Goal: Task Accomplishment & Management: Use online tool/utility

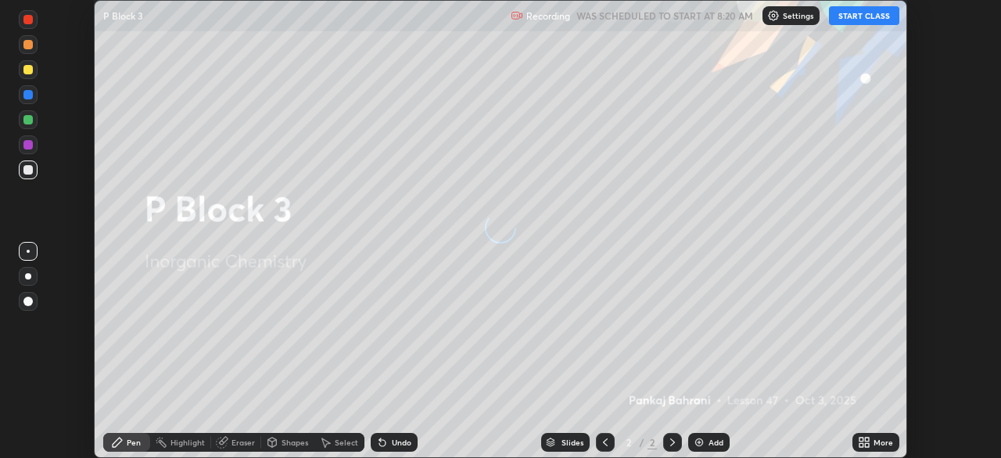
scroll to position [458, 1000]
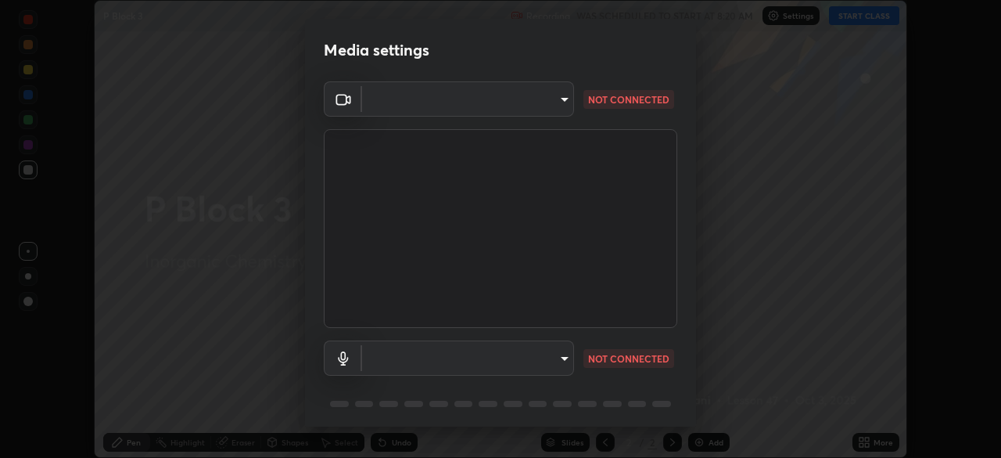
type input "85d16ec95aa84cac57c58139e5cfc4bfb0706547449b22b2f8fda69051d4463f"
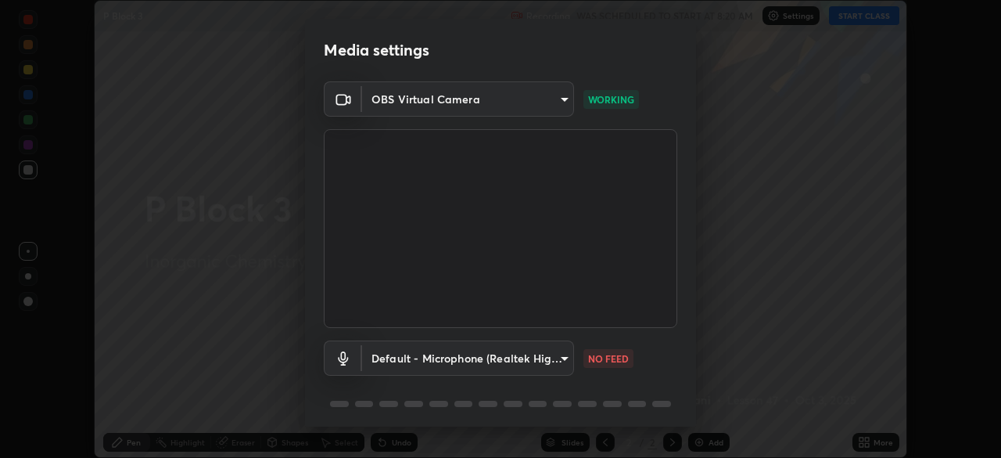
click at [536, 350] on body "Erase all P Block 3 Recording WAS SCHEDULED TO START AT 8:20 AM Settings START …" at bounding box center [500, 229] width 1001 height 458
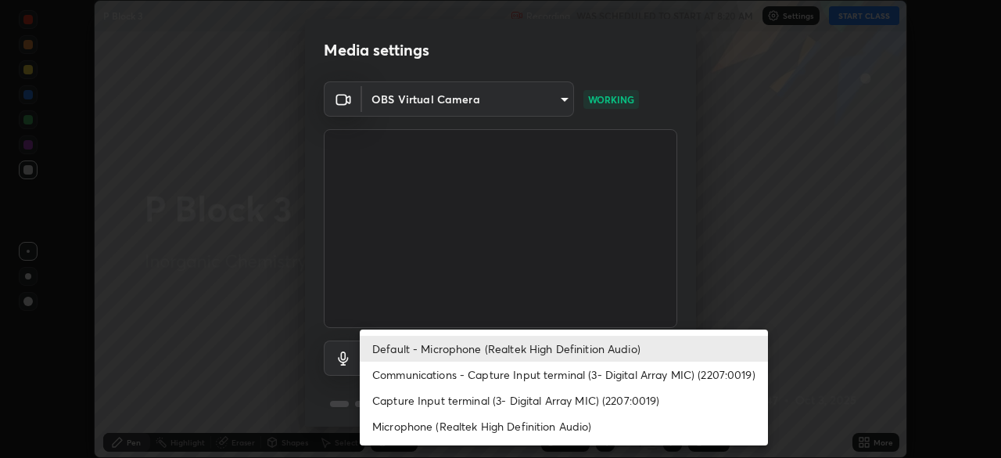
click at [542, 399] on li "Capture Input terminal (3- Digital Array MIC) (2207:0019)" at bounding box center [564, 400] width 408 height 26
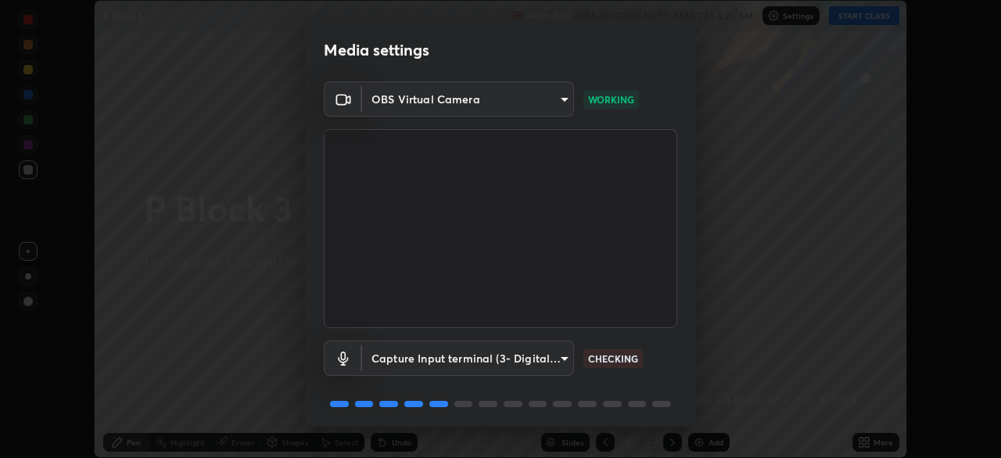
click at [526, 358] on body "Erase all P Block 3 Recording WAS SCHEDULED TO START AT 8:20 AM Settings START …" at bounding box center [500, 229] width 1001 height 458
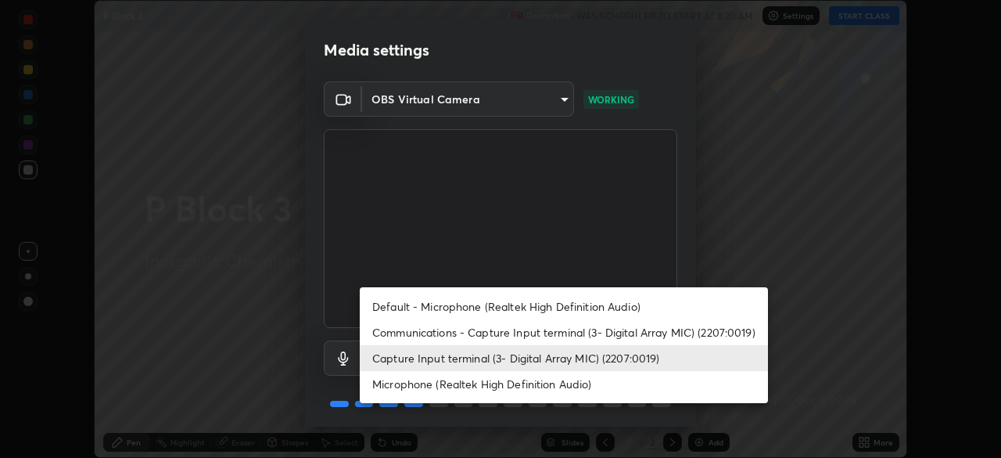
click at [508, 386] on li "Microphone (Realtek High Definition Audio)" at bounding box center [564, 384] width 408 height 26
type input "9d4408a90a760b4a8fb8b140e125e28eb8d2e680e785984b6402020b8f06267f"
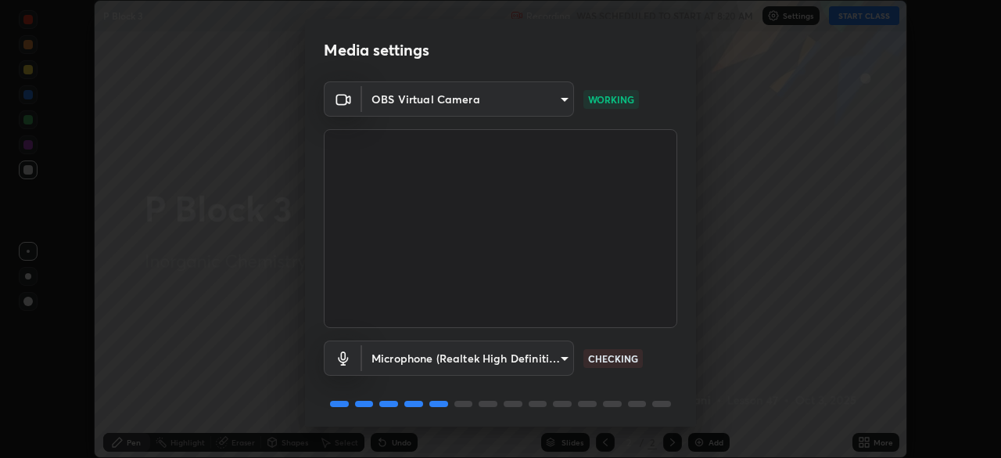
scroll to position [56, 0]
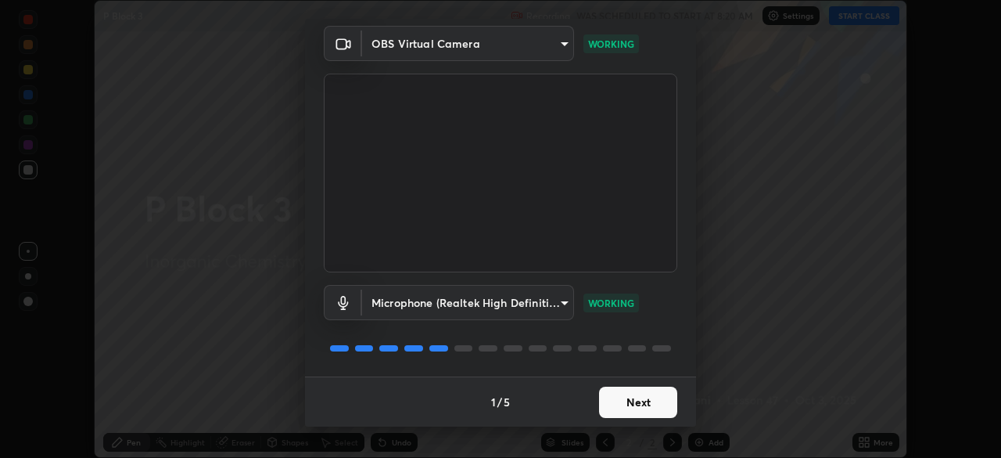
click at [647, 405] on button "Next" at bounding box center [638, 401] width 78 height 31
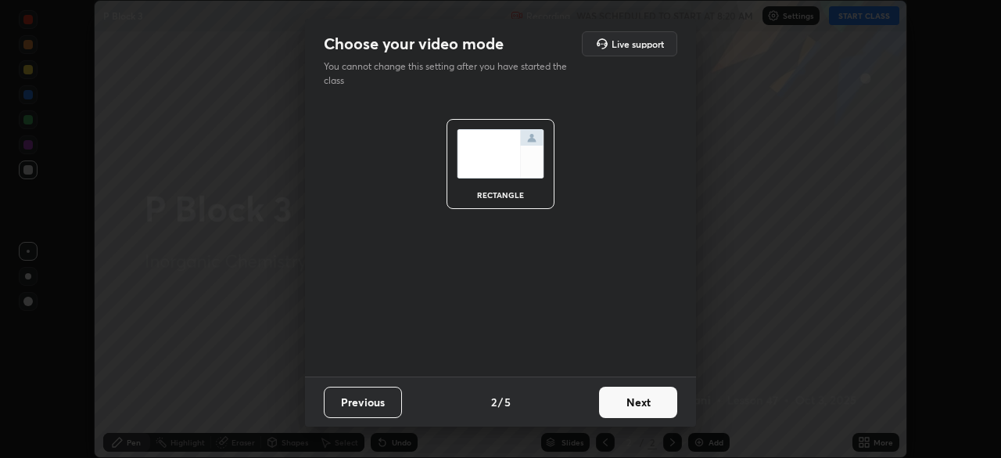
scroll to position [0, 0]
click at [653, 402] on button "Next" at bounding box center [638, 401] width 78 height 31
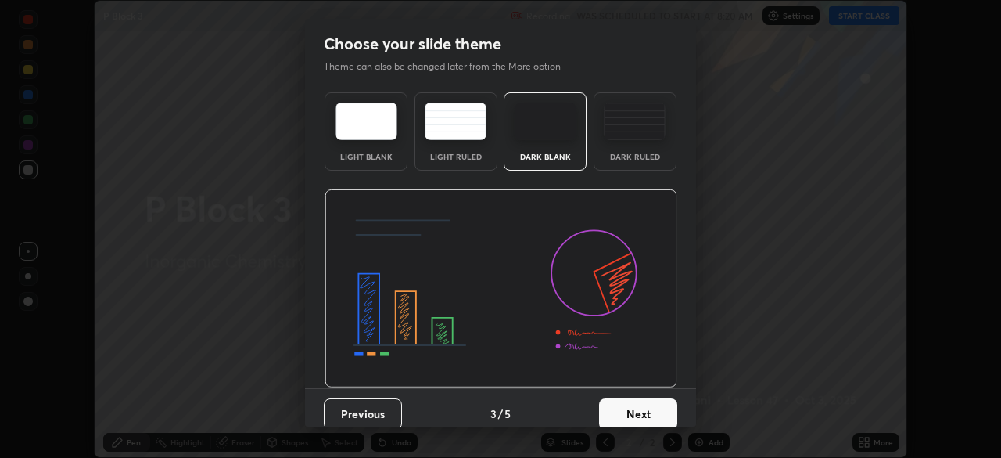
click at [651, 407] on button "Next" at bounding box center [638, 413] width 78 height 31
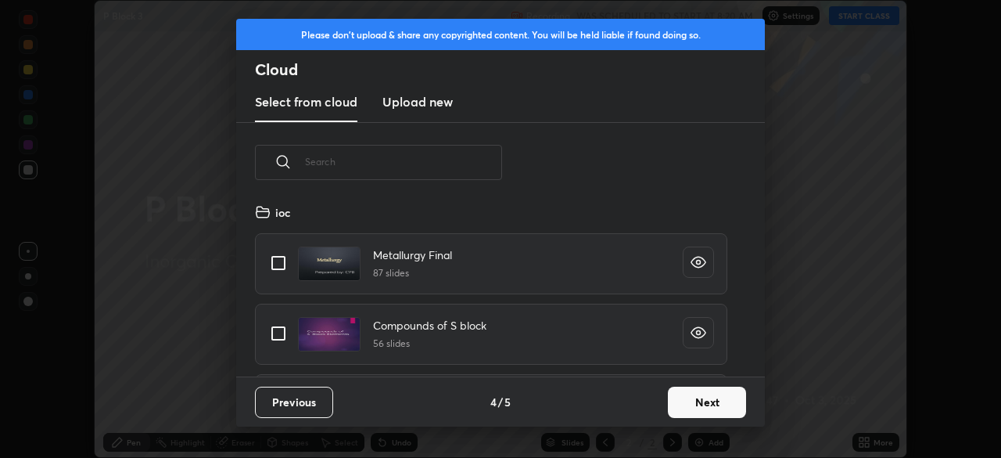
scroll to position [174, 502]
click at [708, 407] on button "Next" at bounding box center [707, 401] width 78 height 31
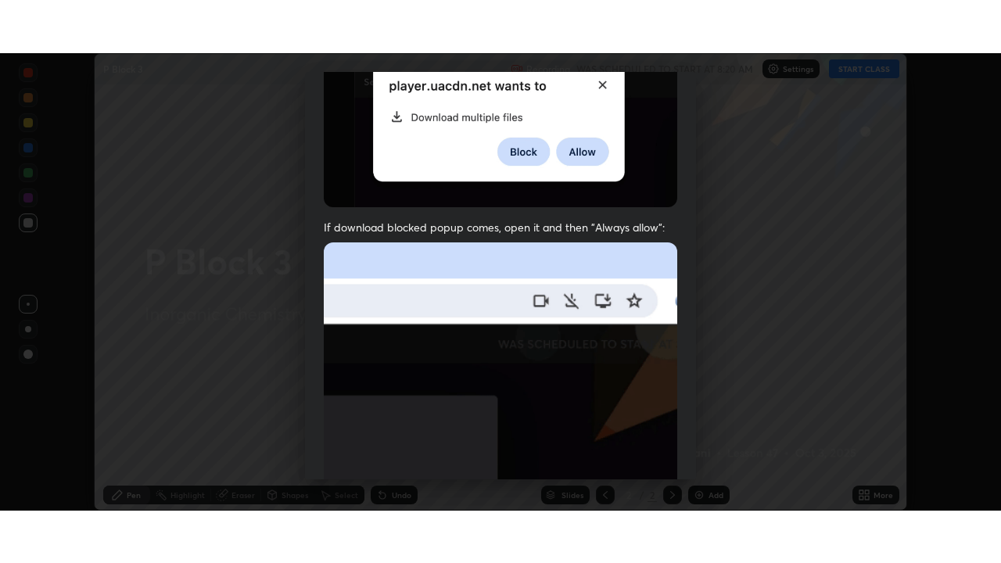
scroll to position [375, 0]
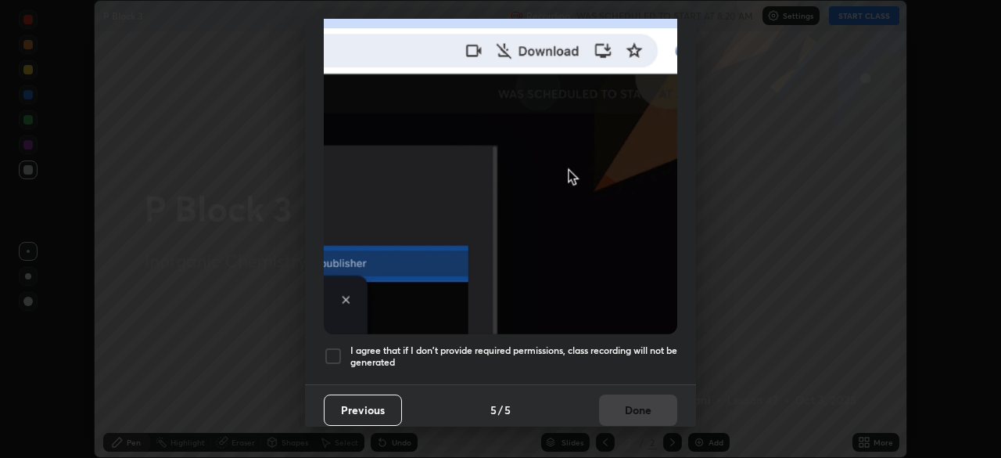
click at [336, 346] on div at bounding box center [333, 355] width 19 height 19
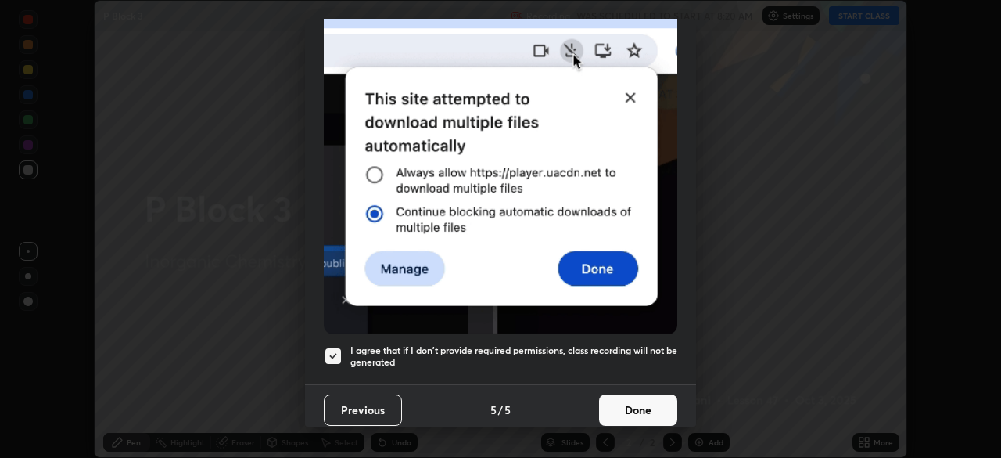
click at [644, 394] on button "Done" at bounding box center [638, 409] width 78 height 31
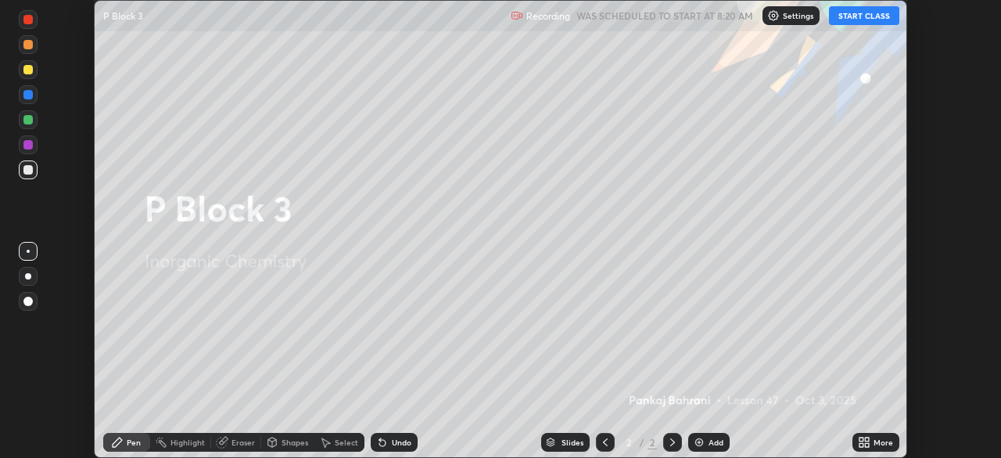
click at [873, 440] on div "More" at bounding box center [876, 442] width 47 height 19
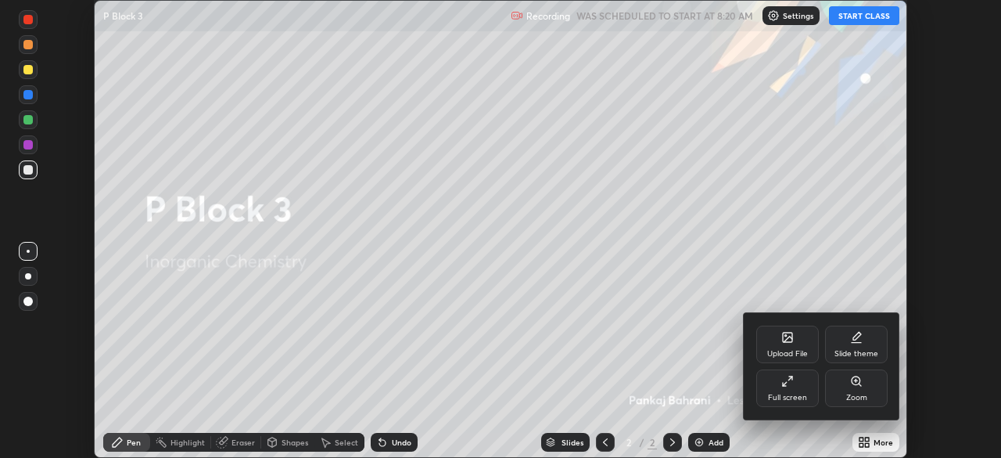
click at [792, 388] on div "Full screen" at bounding box center [787, 388] width 63 height 38
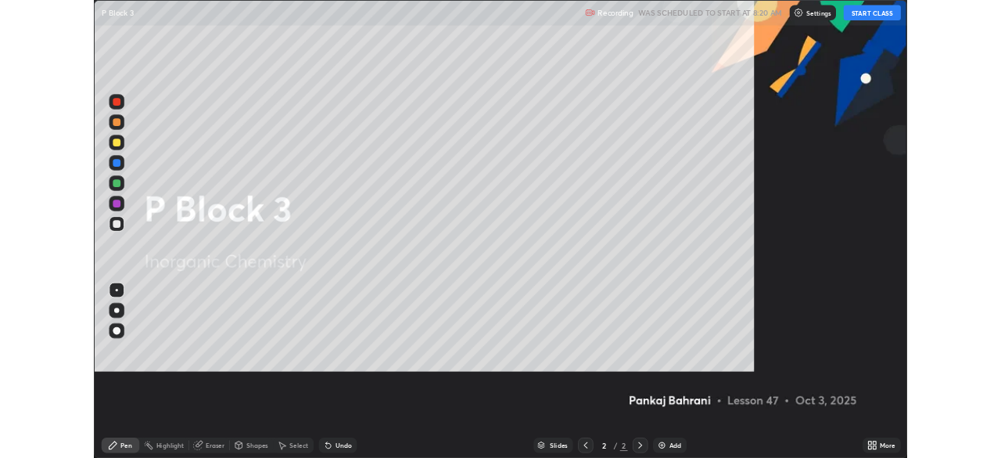
scroll to position [563, 1001]
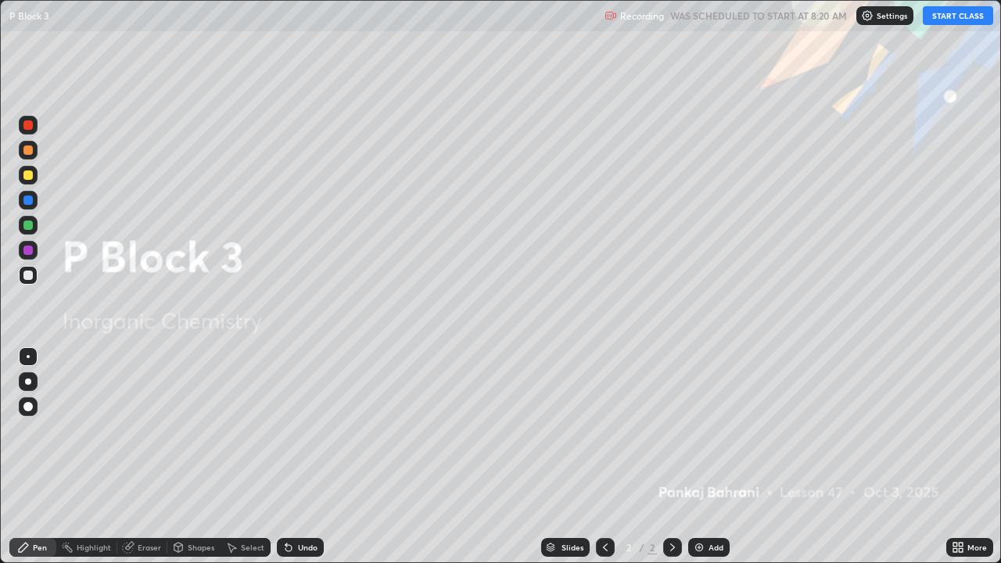
click at [948, 14] on button "START CLASS" at bounding box center [958, 15] width 70 height 19
click at [713, 457] on div "Add" at bounding box center [716, 548] width 15 height 8
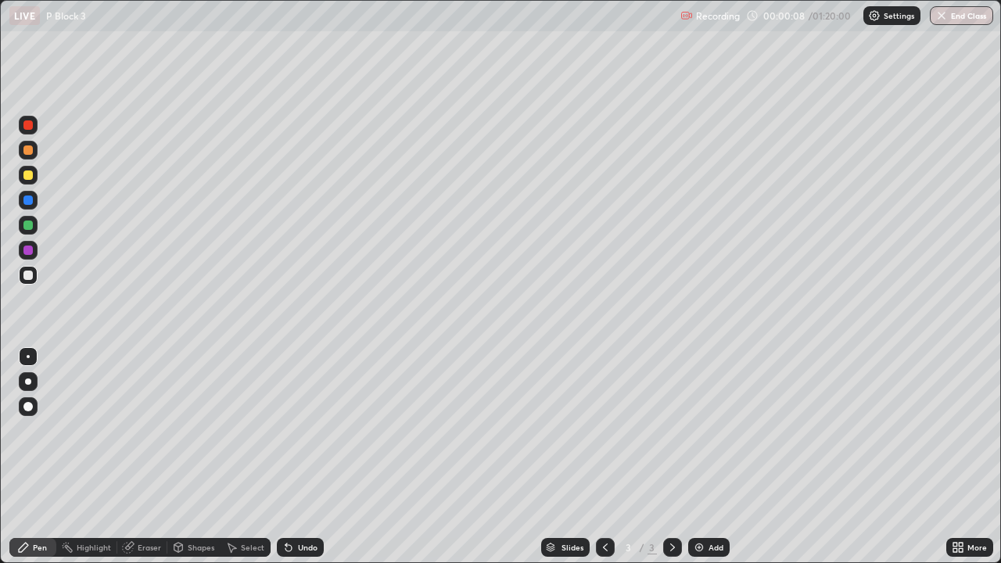
click at [211, 457] on div "Shapes" at bounding box center [201, 548] width 27 height 8
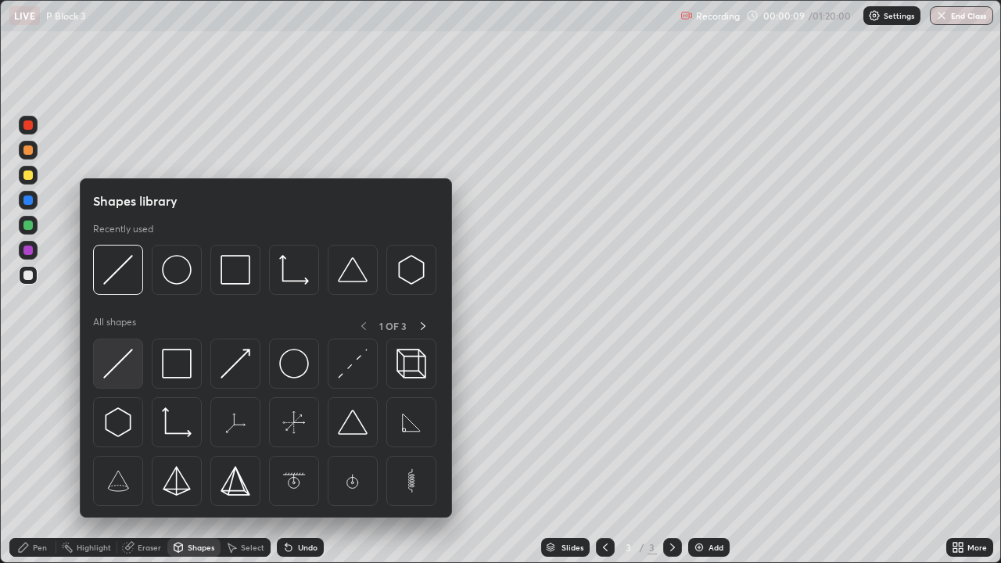
click at [122, 372] on img at bounding box center [118, 364] width 30 height 30
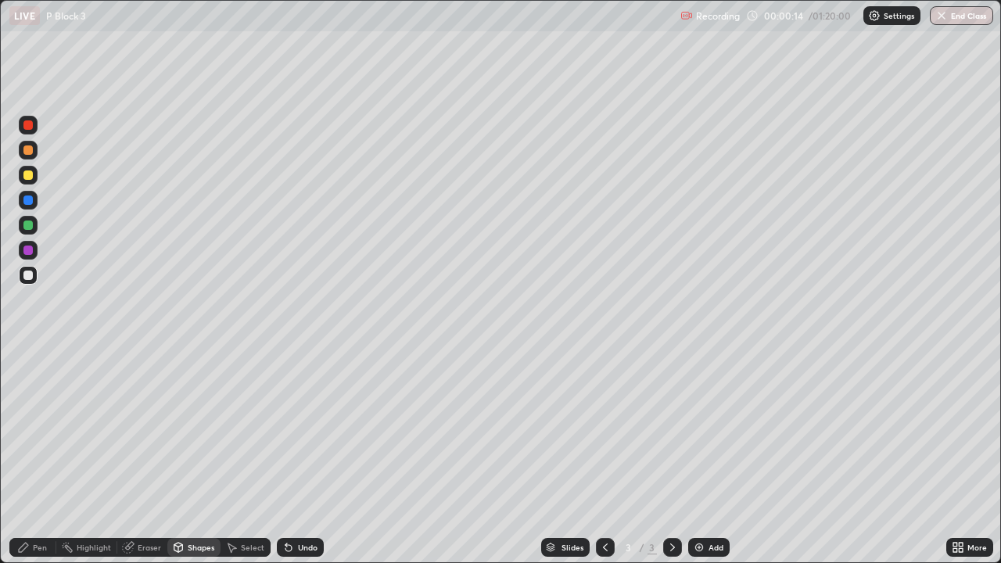
click at [48, 457] on div "Pen" at bounding box center [32, 547] width 47 height 19
click at [31, 177] on div at bounding box center [27, 175] width 9 height 9
click at [29, 275] on div at bounding box center [27, 275] width 9 height 9
click at [709, 457] on div "Add" at bounding box center [708, 547] width 41 height 19
click at [32, 176] on div at bounding box center [27, 175] width 9 height 9
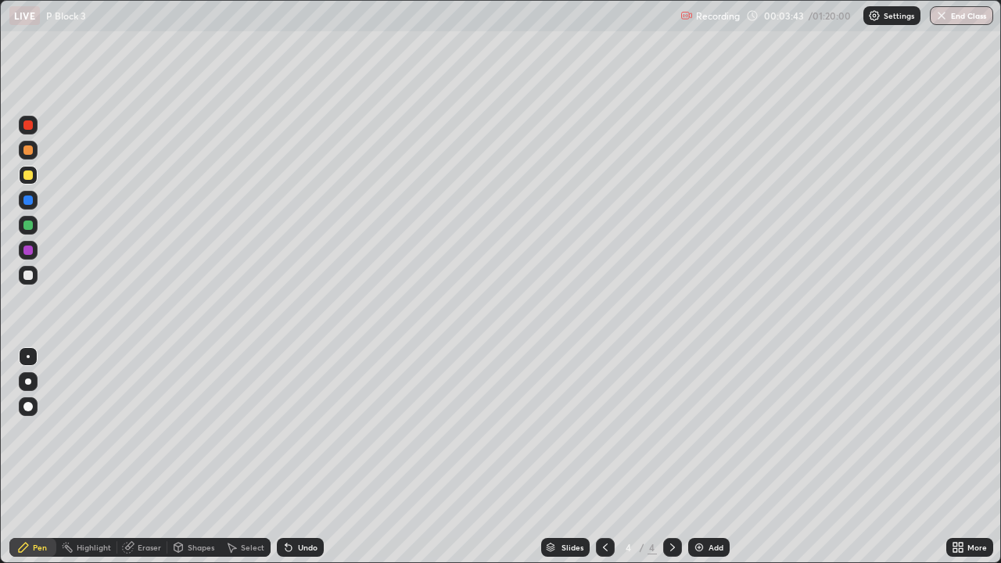
click at [308, 457] on div "Undo" at bounding box center [308, 548] width 20 height 8
click at [304, 457] on div "Undo" at bounding box center [308, 548] width 20 height 8
click at [28, 274] on div at bounding box center [27, 275] width 9 height 9
click at [298, 457] on div "Undo" at bounding box center [300, 547] width 47 height 19
click at [294, 457] on div "Undo" at bounding box center [300, 547] width 47 height 19
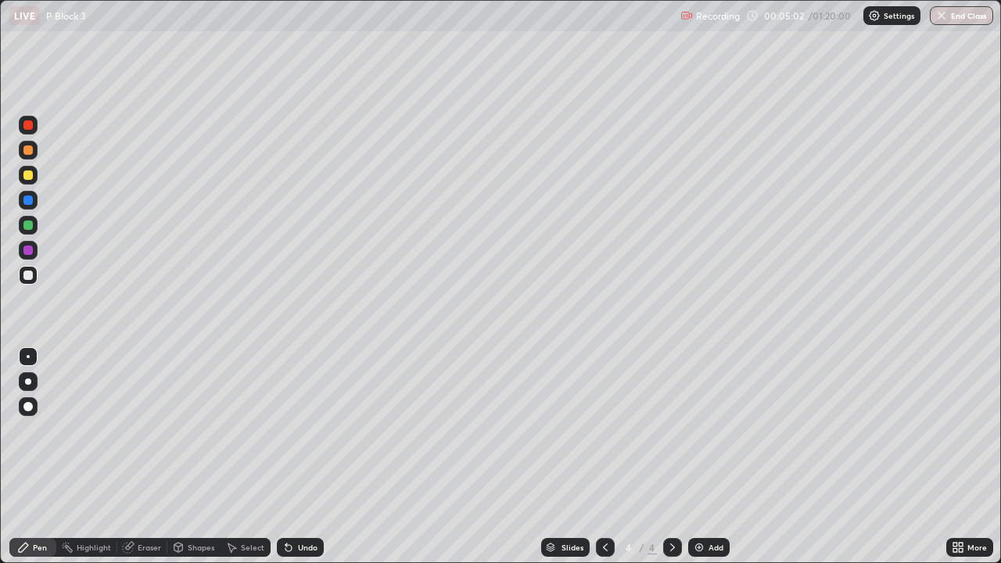
click at [31, 177] on div at bounding box center [27, 175] width 9 height 9
click at [34, 152] on div at bounding box center [28, 150] width 19 height 19
click at [31, 227] on div at bounding box center [27, 225] width 9 height 9
click at [31, 126] on div at bounding box center [27, 124] width 9 height 9
click at [29, 275] on div at bounding box center [27, 275] width 9 height 9
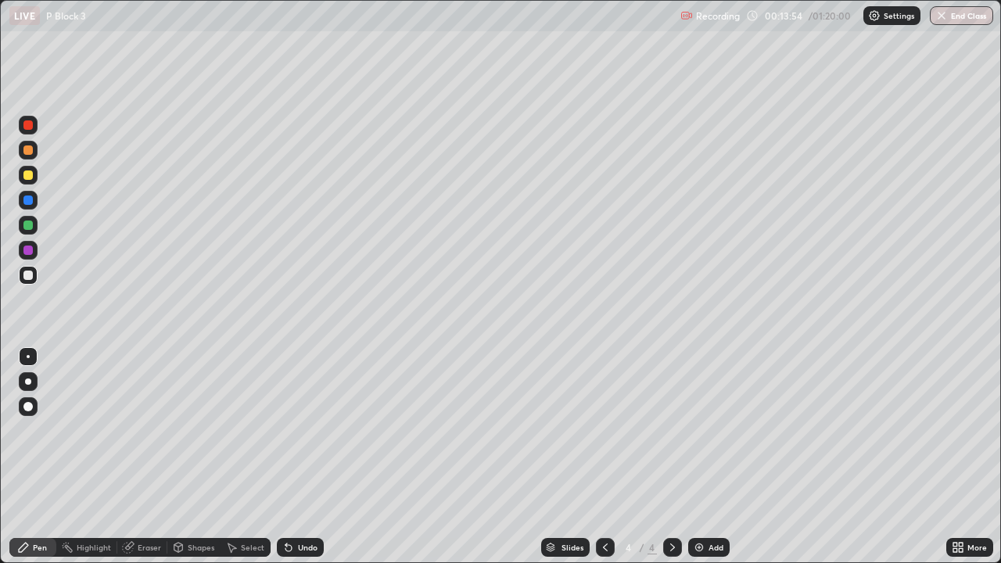
click at [610, 457] on div at bounding box center [605, 547] width 19 height 19
click at [671, 457] on icon at bounding box center [672, 547] width 13 height 13
click at [610, 457] on div at bounding box center [605, 547] width 19 height 19
click at [599, 457] on icon at bounding box center [605, 547] width 13 height 13
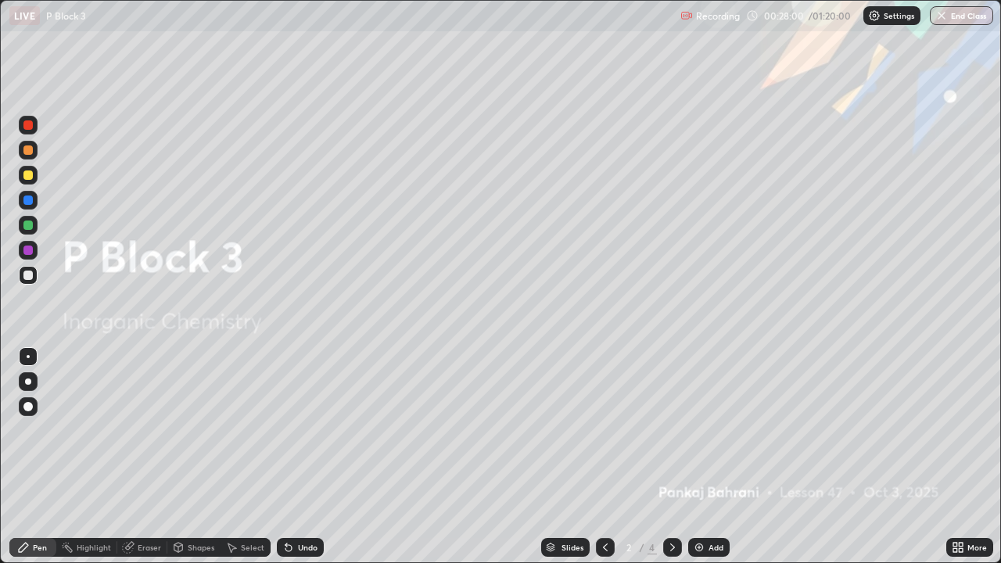
click at [664, 457] on div at bounding box center [672, 547] width 19 height 19
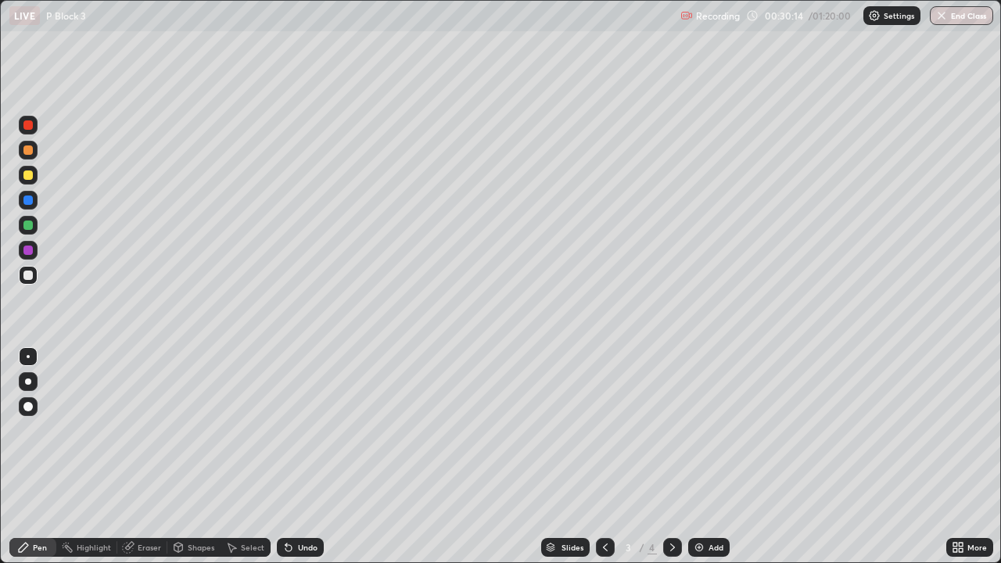
click at [671, 457] on icon at bounding box center [672, 547] width 13 height 13
click at [604, 457] on icon at bounding box center [605, 547] width 13 height 13
click at [313, 457] on div "Undo" at bounding box center [308, 548] width 20 height 8
click at [314, 457] on div "Undo" at bounding box center [308, 548] width 20 height 8
click at [671, 457] on icon at bounding box center [672, 547] width 13 height 13
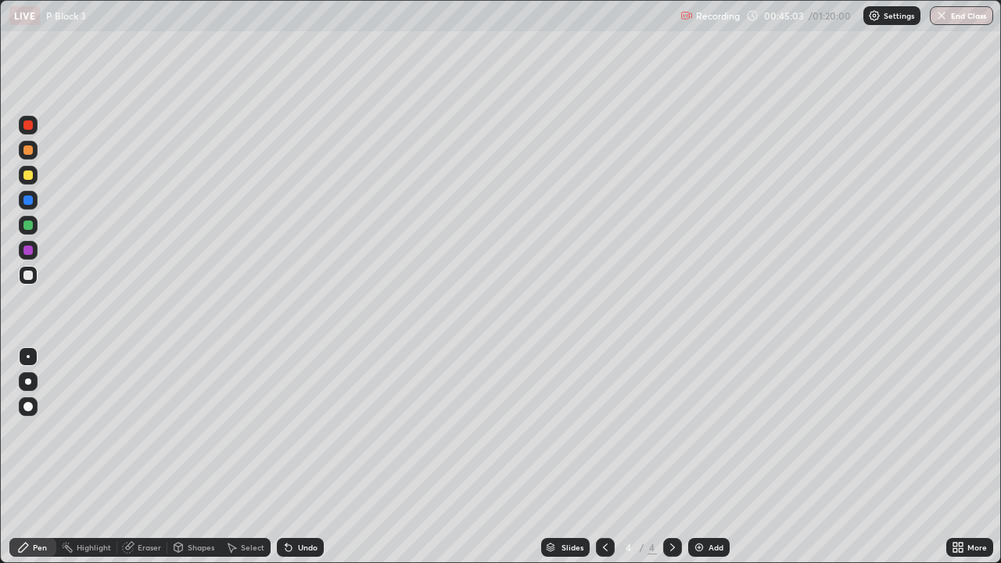
click at [31, 251] on div at bounding box center [27, 250] width 9 height 9
click at [709, 457] on div "Add" at bounding box center [716, 548] width 15 height 8
click at [37, 281] on div at bounding box center [28, 275] width 19 height 19
click at [34, 177] on div at bounding box center [28, 175] width 19 height 19
click at [34, 278] on div at bounding box center [28, 275] width 19 height 19
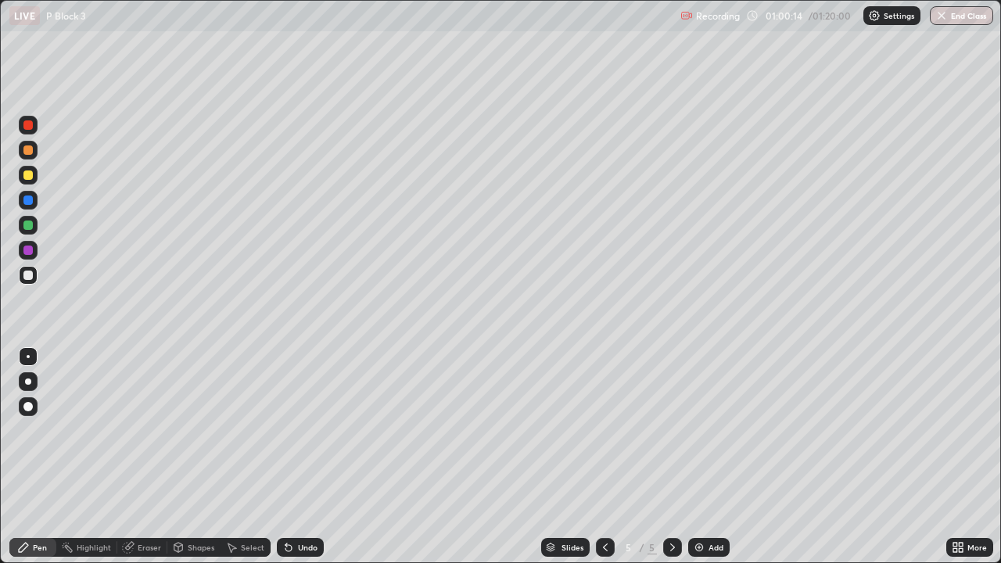
click at [702, 457] on img at bounding box center [699, 547] width 13 height 13
click at [311, 457] on div "Undo" at bounding box center [308, 548] width 20 height 8
click at [307, 457] on div "Undo" at bounding box center [308, 548] width 20 height 8
click at [32, 176] on div at bounding box center [27, 175] width 9 height 9
click at [611, 457] on div at bounding box center [605, 547] width 19 height 19
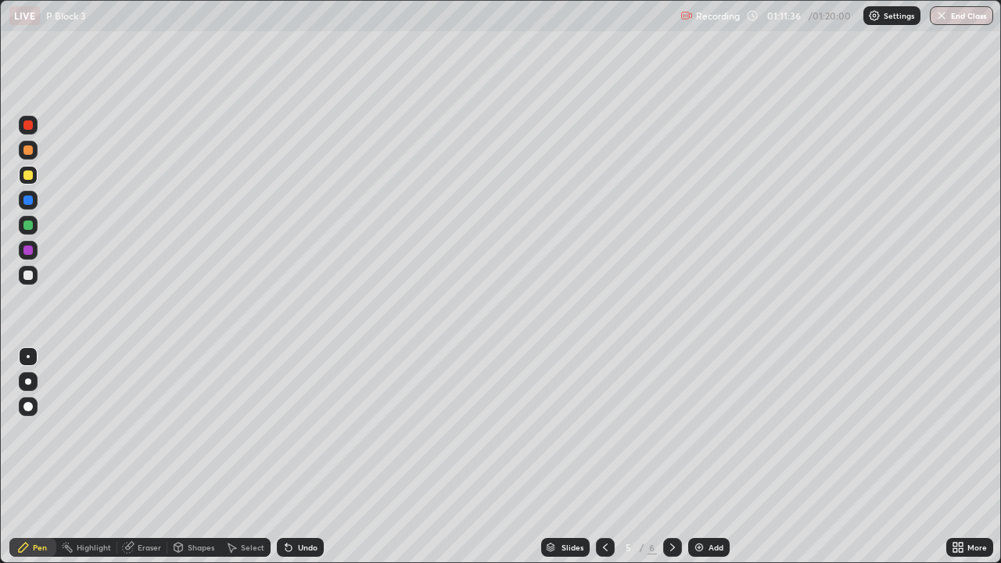
click at [671, 457] on icon at bounding box center [672, 547] width 13 height 13
click at [611, 457] on div at bounding box center [605, 547] width 19 height 19
click at [680, 457] on div at bounding box center [672, 547] width 19 height 19
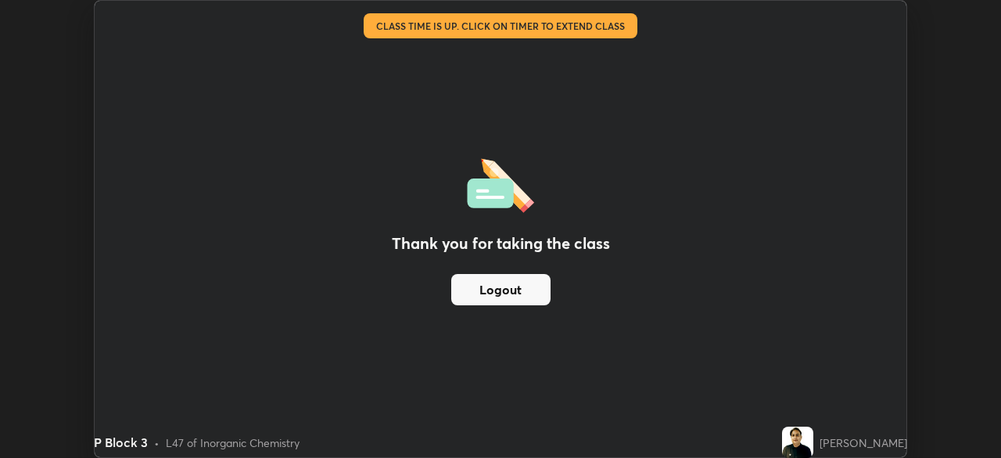
scroll to position [77755, 77211]
